Goal: Find specific page/section: Find specific page/section

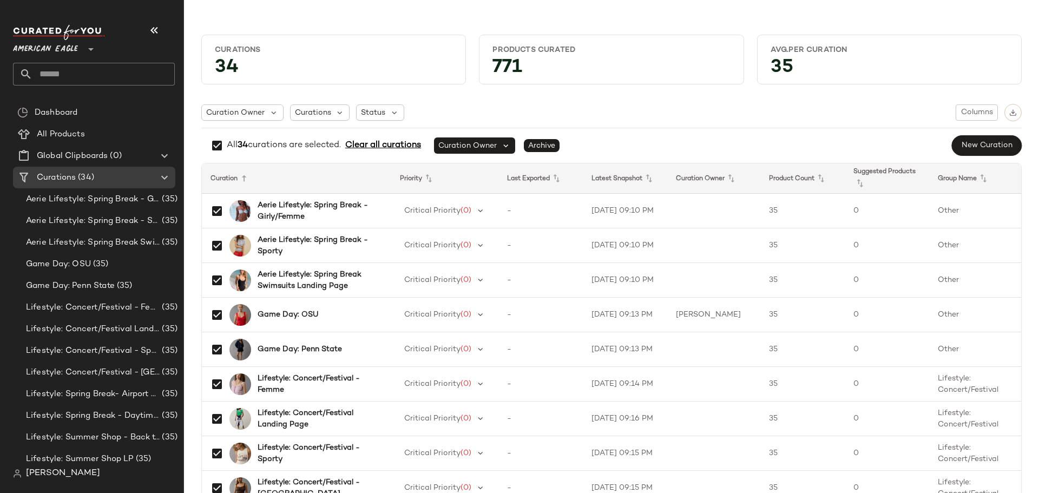
click at [87, 54] on icon at bounding box center [90, 49] width 13 height 13
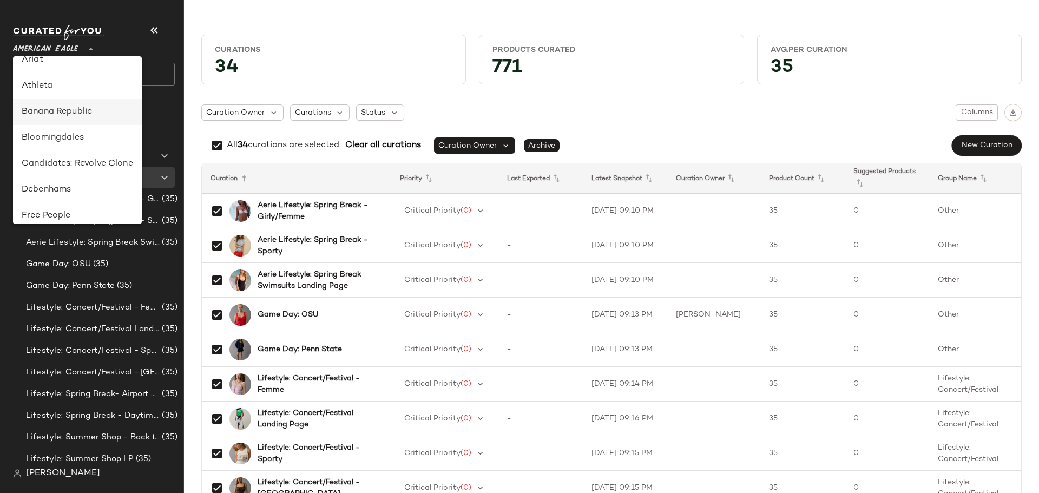
scroll to position [108, 0]
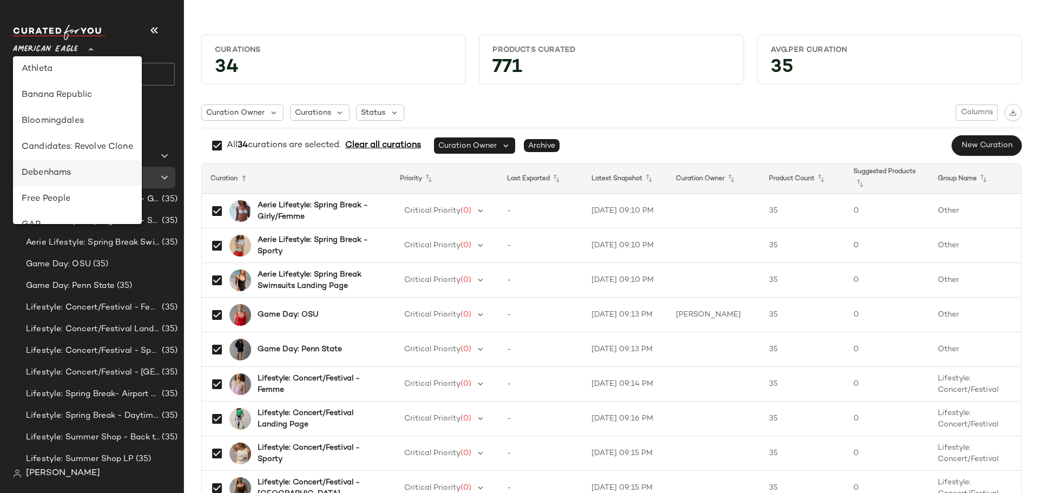
click at [81, 174] on div "Debenhams" at bounding box center [78, 173] width 112 height 13
type input "**"
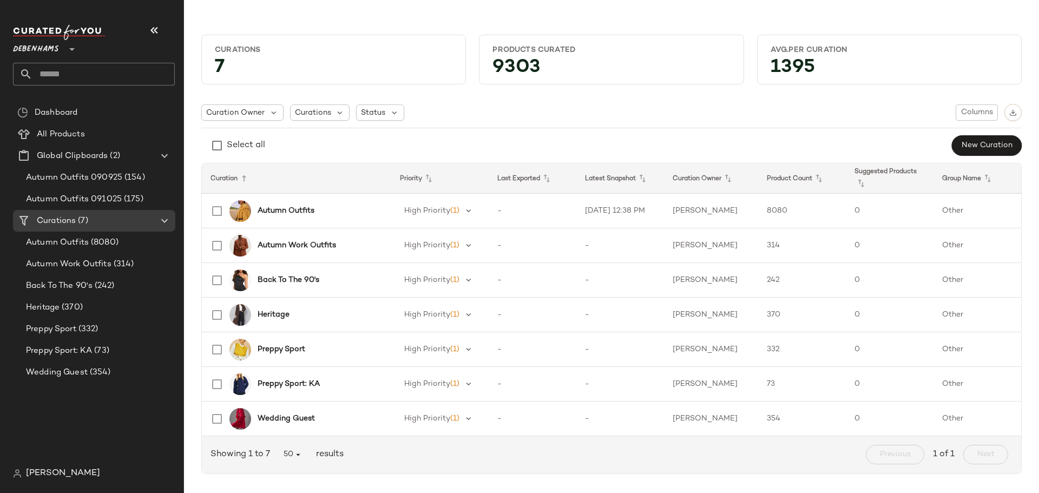
click at [68, 474] on span "[PERSON_NAME]" at bounding box center [63, 473] width 74 height 13
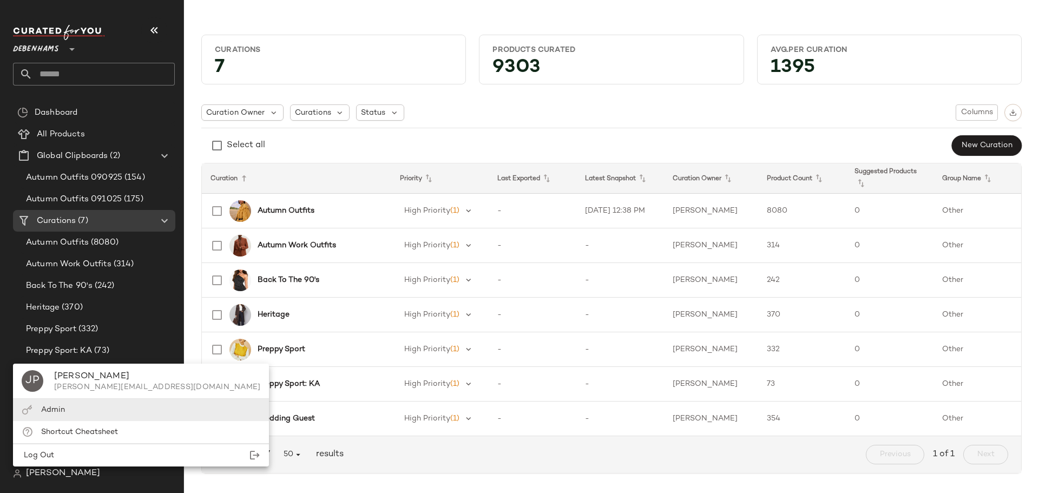
click at [49, 406] on span "Admin" at bounding box center [53, 410] width 24 height 8
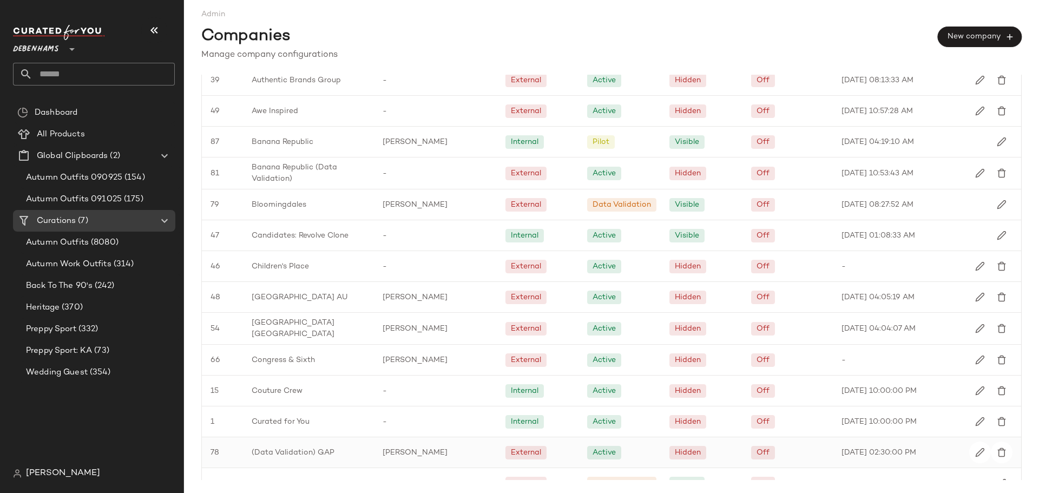
scroll to position [379, 0]
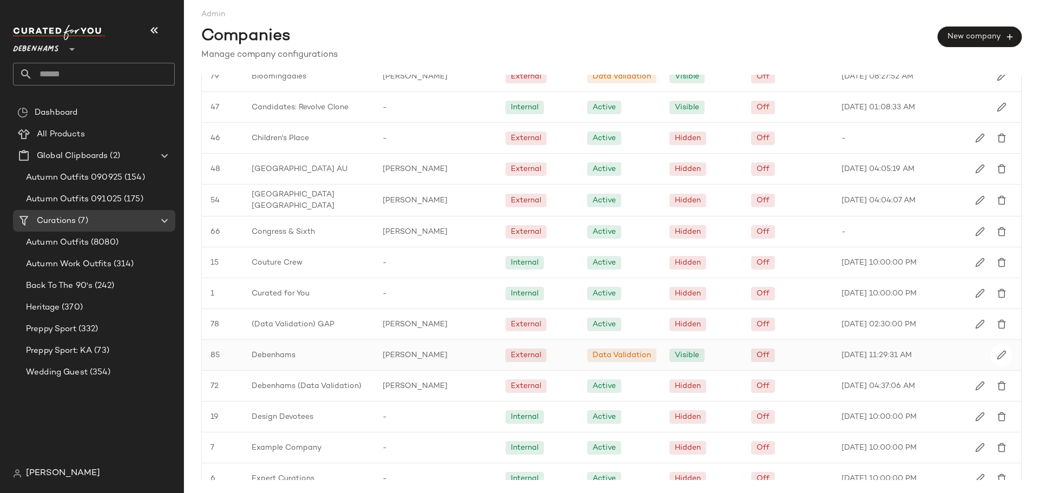
click at [281, 353] on span "Debenhams" at bounding box center [274, 355] width 44 height 11
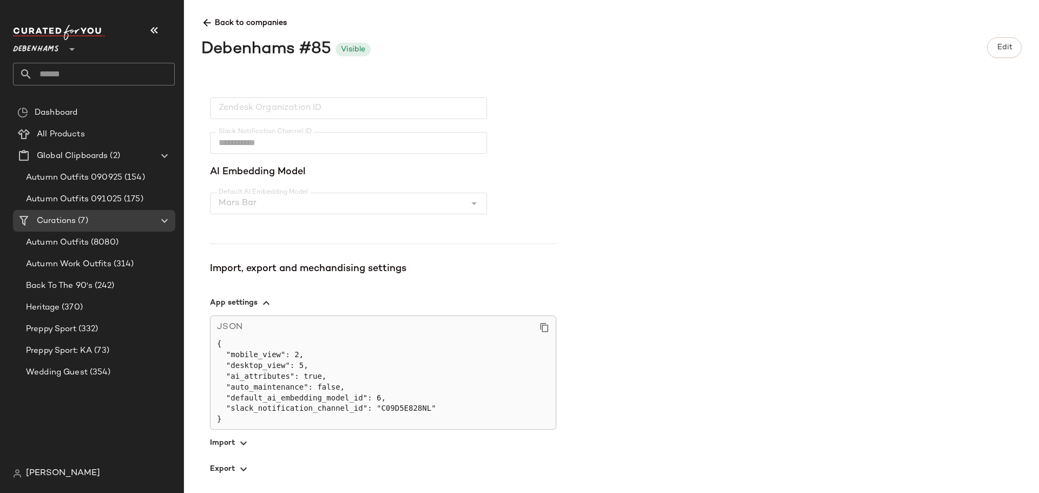
scroll to position [309, 0]
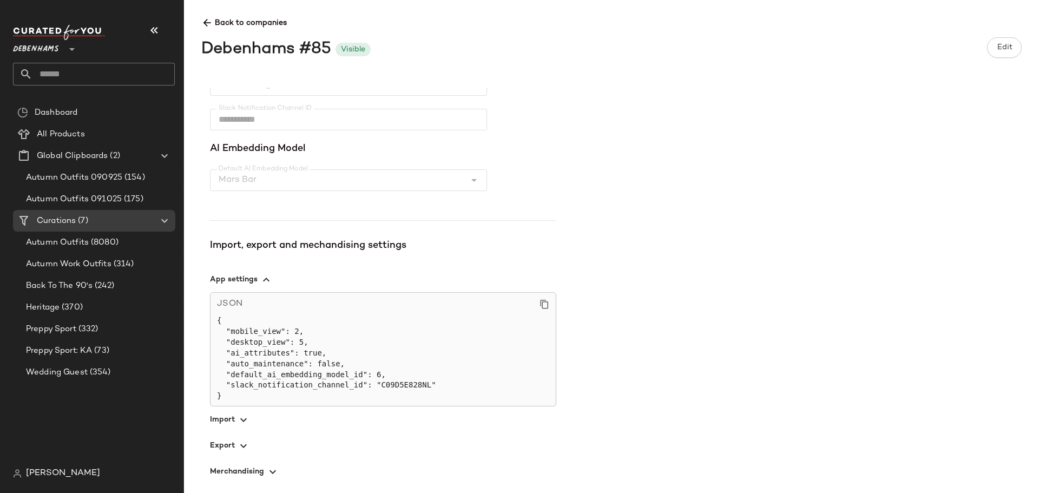
click at [230, 453] on span "button" at bounding box center [383, 445] width 346 height 26
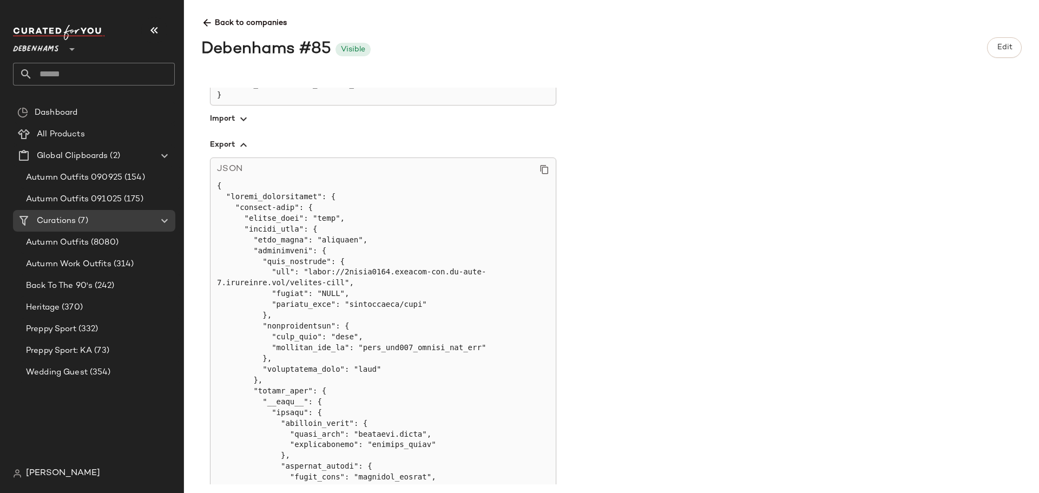
scroll to position [388, 0]
